Goal: Transaction & Acquisition: Purchase product/service

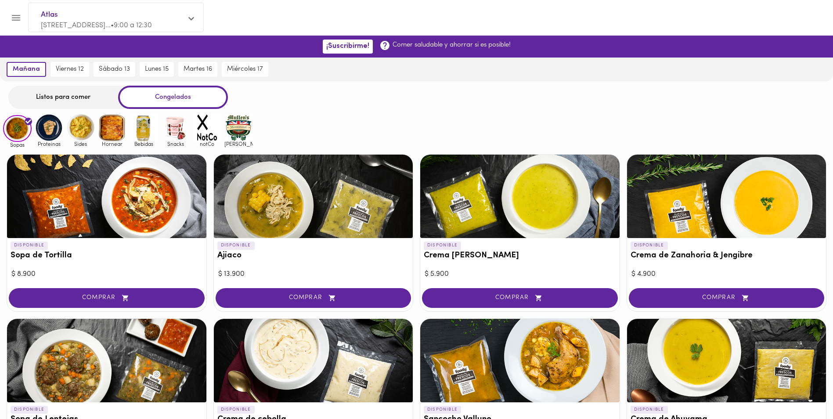
click at [61, 102] on div "Listos para comer" at bounding box center [63, 97] width 110 height 23
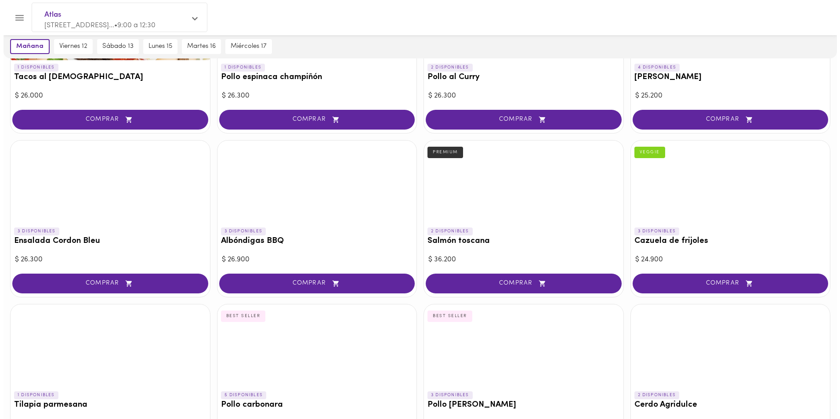
scroll to position [307, 0]
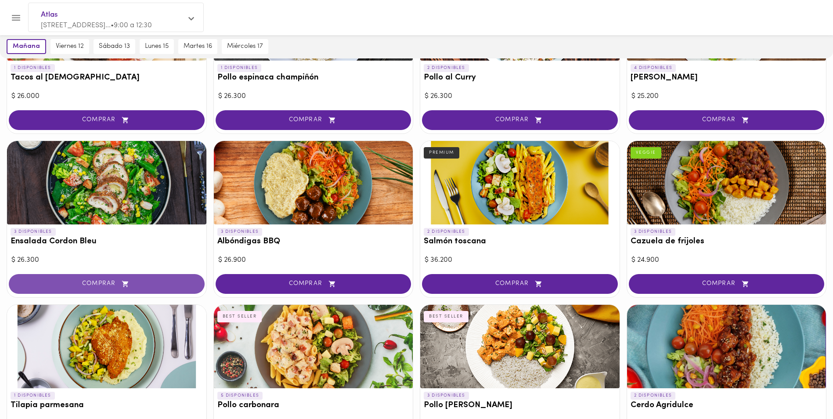
click at [85, 282] on span "COMPRAR" at bounding box center [107, 283] width 174 height 7
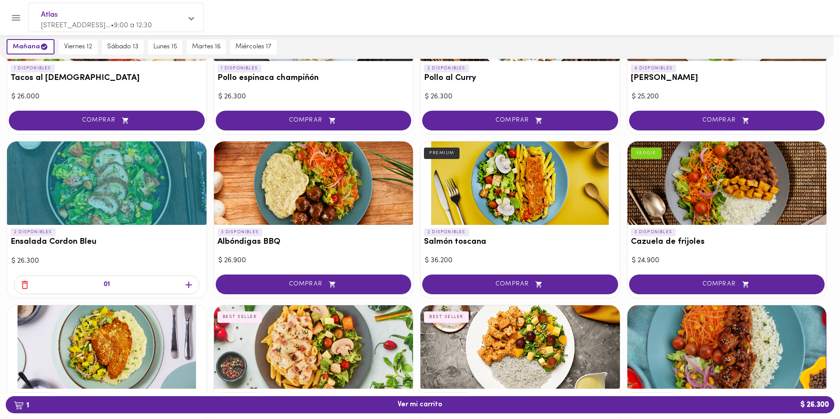
scroll to position [308, 0]
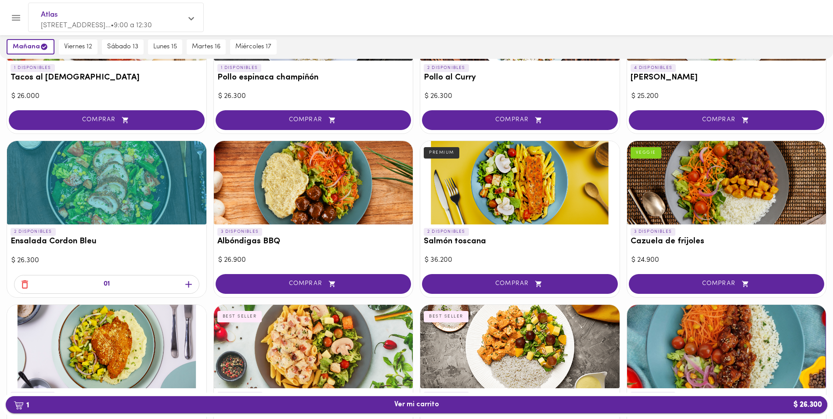
click at [406, 405] on span "1 Ver mi carrito $ 26.300" at bounding box center [416, 405] width 45 height 8
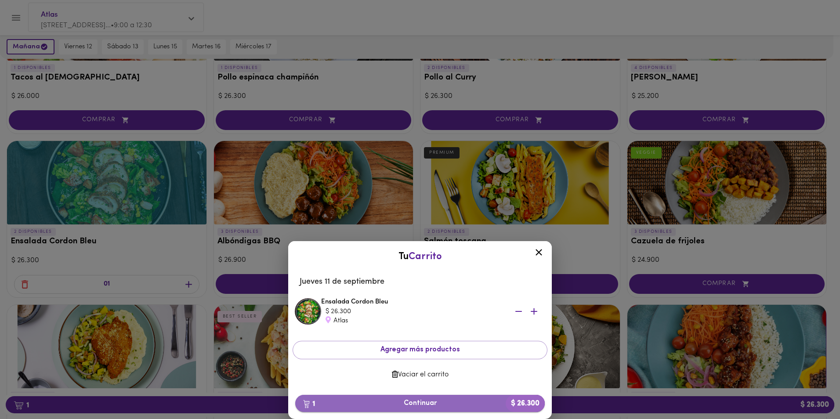
click at [422, 404] on span "1 Continuar $ 26.300" at bounding box center [419, 403] width 235 height 8
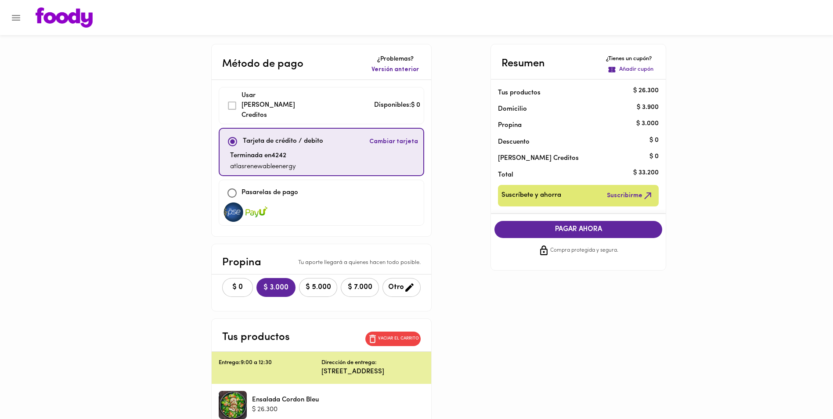
click at [212, 289] on div "$ 0 $ 3.000 $ 5.000 $ 7.000 Otro" at bounding box center [322, 287] width 220 height 26
click at [224, 278] on button "$ 0" at bounding box center [237, 287] width 31 height 19
click at [576, 230] on span "PAGAR AHORA" at bounding box center [578, 229] width 150 height 8
